Goal: Task Accomplishment & Management: Use online tool/utility

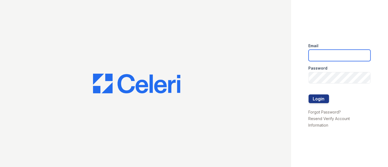
click at [316, 50] on input "email" at bounding box center [340, 55] width 62 height 11
click at [317, 56] on input "email" at bounding box center [340, 55] width 62 height 11
type input "[EMAIL_ADDRESS][DOMAIN_NAME]"
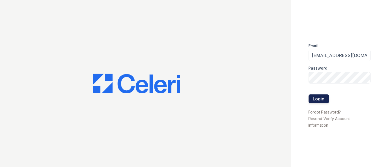
click at [322, 100] on button "Login" at bounding box center [319, 98] width 20 height 9
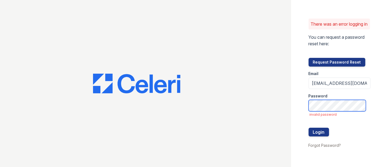
click at [309, 128] on button "Login" at bounding box center [319, 132] width 20 height 9
